Goal: Transaction & Acquisition: Purchase product/service

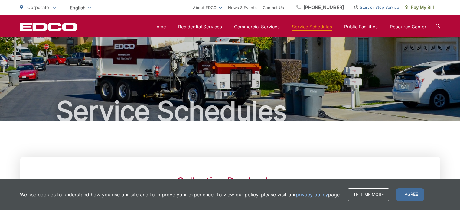
scroll to position [675, 0]
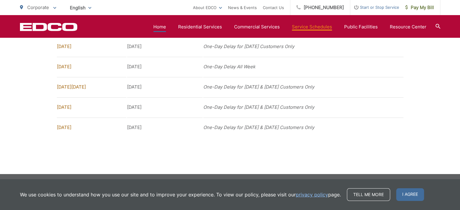
click at [160, 28] on link "Home" at bounding box center [159, 26] width 13 height 7
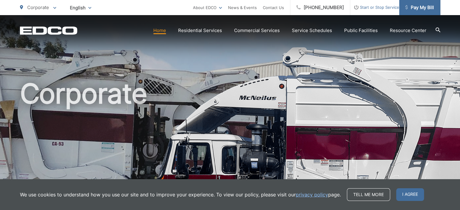
click at [424, 7] on span "Pay My Bill" at bounding box center [419, 7] width 29 height 7
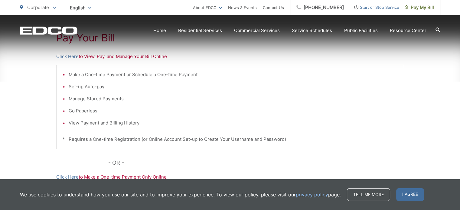
scroll to position [129, 0]
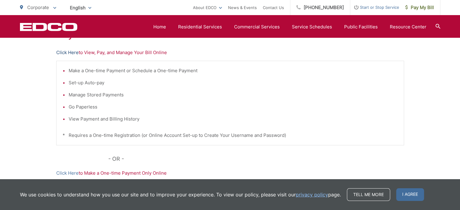
click at [70, 53] on link "Click Here" at bounding box center [67, 52] width 22 height 7
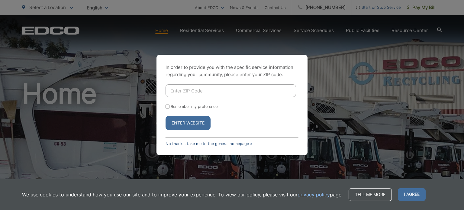
click at [180, 144] on link "No thanks, take me to the general homepage >" at bounding box center [209, 143] width 87 height 5
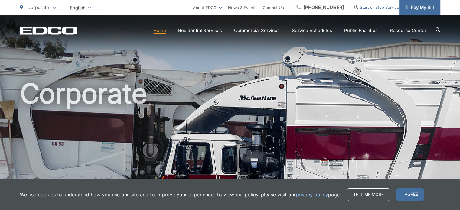
click at [422, 7] on span "Pay My Bill" at bounding box center [419, 7] width 29 height 7
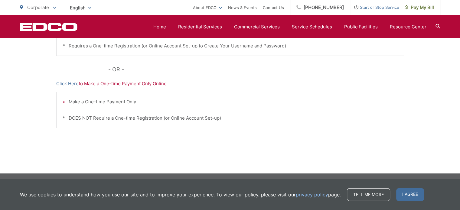
scroll to position [219, 0]
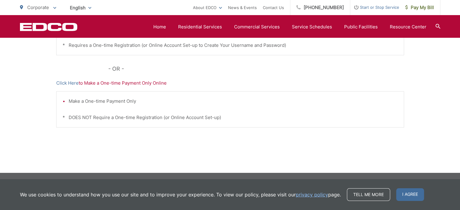
click at [124, 84] on p "Click Here to Make a One-time Payment Only Online" at bounding box center [229, 82] width 347 height 7
click at [68, 84] on link "Click Here" at bounding box center [67, 82] width 22 height 7
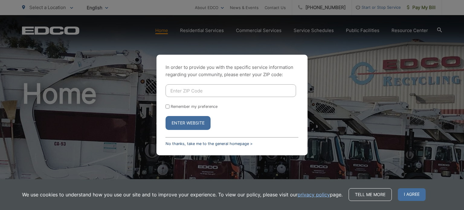
click at [199, 144] on link "No thanks, take me to the general homepage >" at bounding box center [209, 143] width 87 height 5
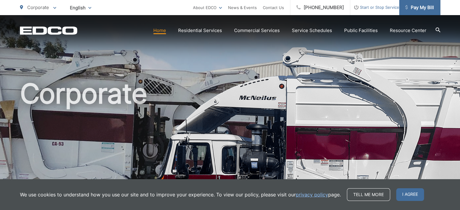
click at [415, 3] on link "Pay My Bill" at bounding box center [419, 7] width 41 height 15
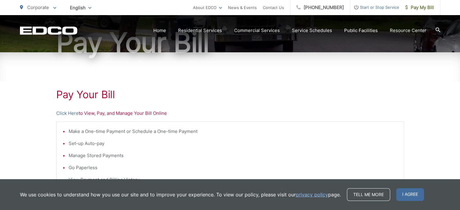
scroll to position [87, 0]
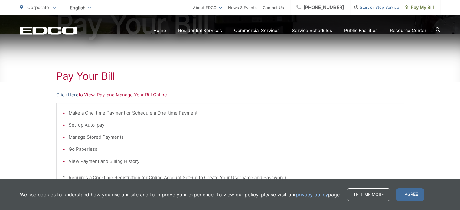
click at [70, 94] on link "Click Here" at bounding box center [67, 94] width 22 height 7
click at [65, 95] on link "Click Here" at bounding box center [67, 94] width 22 height 7
